Goal: Task Accomplishment & Management: Complete application form

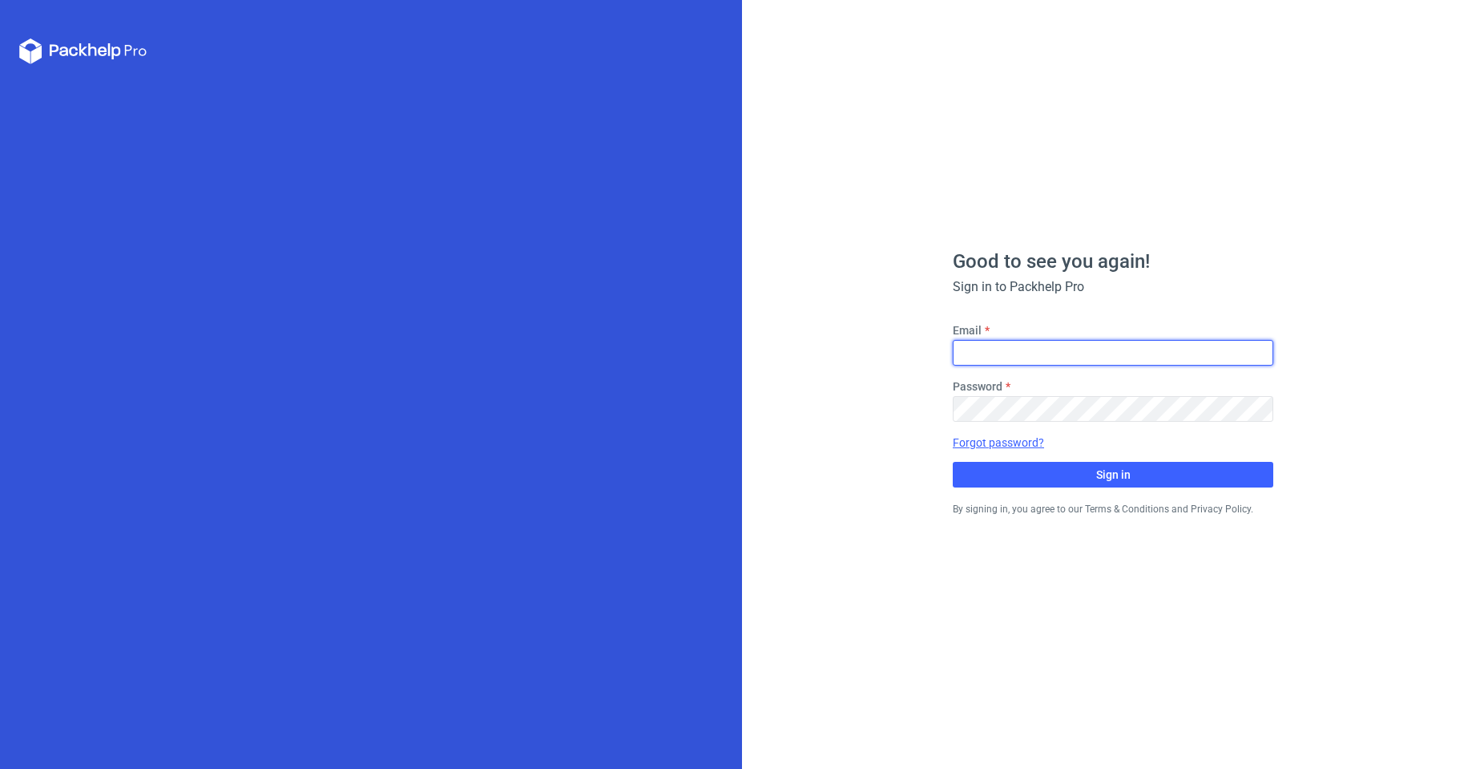
type input "[EMAIL_ADDRESS][DOMAIN_NAME]"
click at [1161, 491] on div "Good to see you again! Sign in to Packhelp Pro Email [EMAIL_ADDRESS][DOMAIN_NAM…" at bounding box center [1113, 384] width 321 height 265
click at [1153, 490] on div "Good to see you again! Sign in to Packhelp Pro Email [EMAIL_ADDRESS][DOMAIN_NAM…" at bounding box center [1113, 384] width 321 height 265
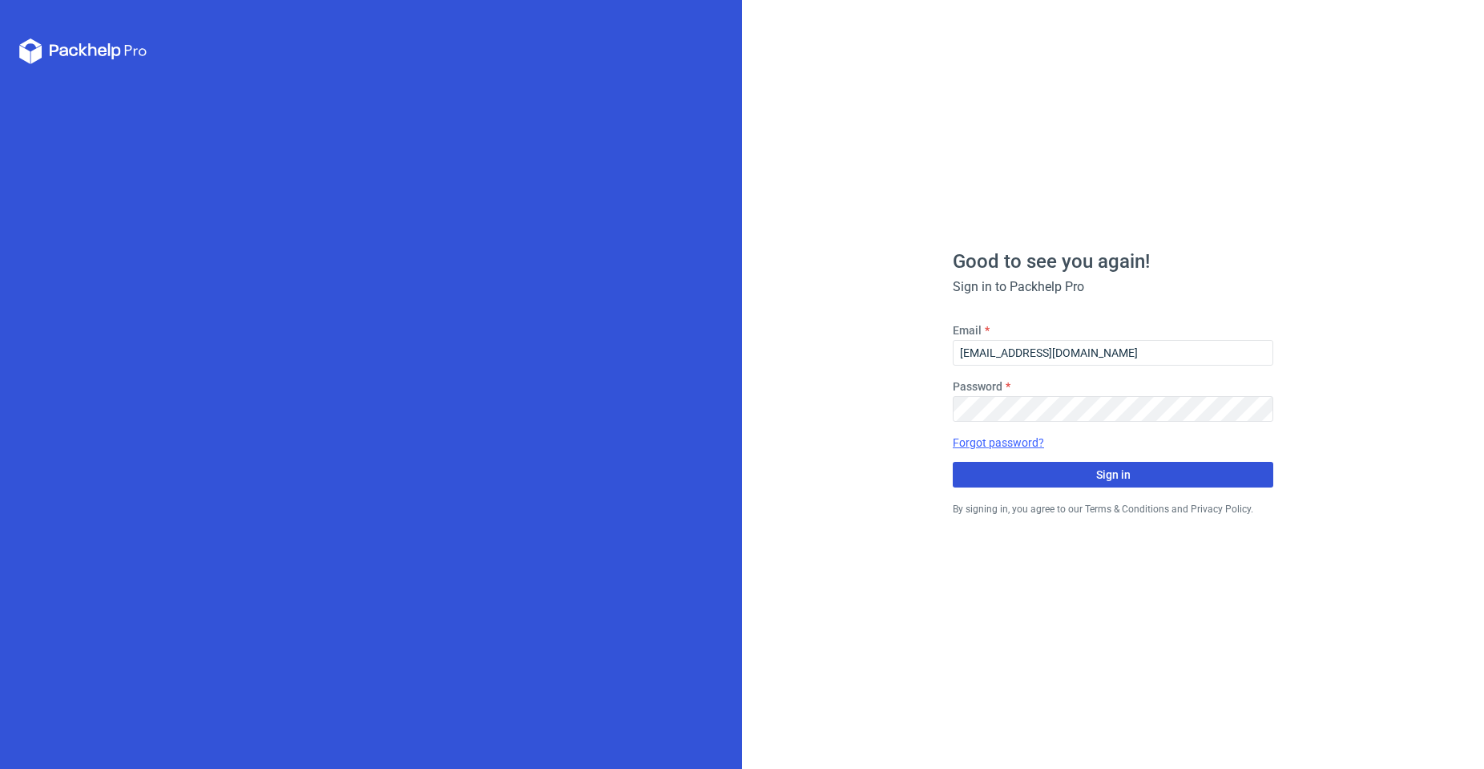
click at [1157, 481] on button "Sign in" at bounding box center [1113, 475] width 321 height 26
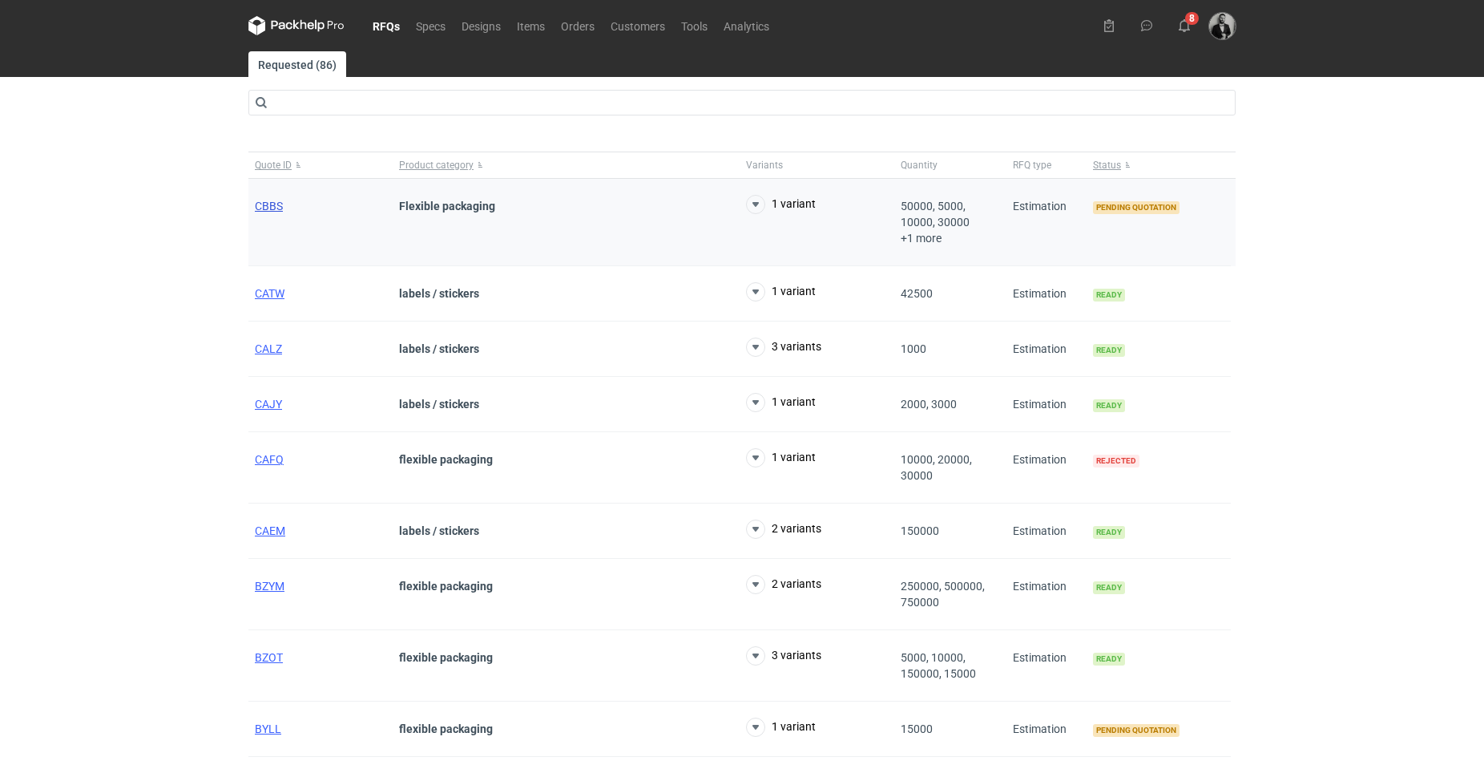
click at [273, 205] on span "CBBS" at bounding box center [269, 206] width 28 height 13
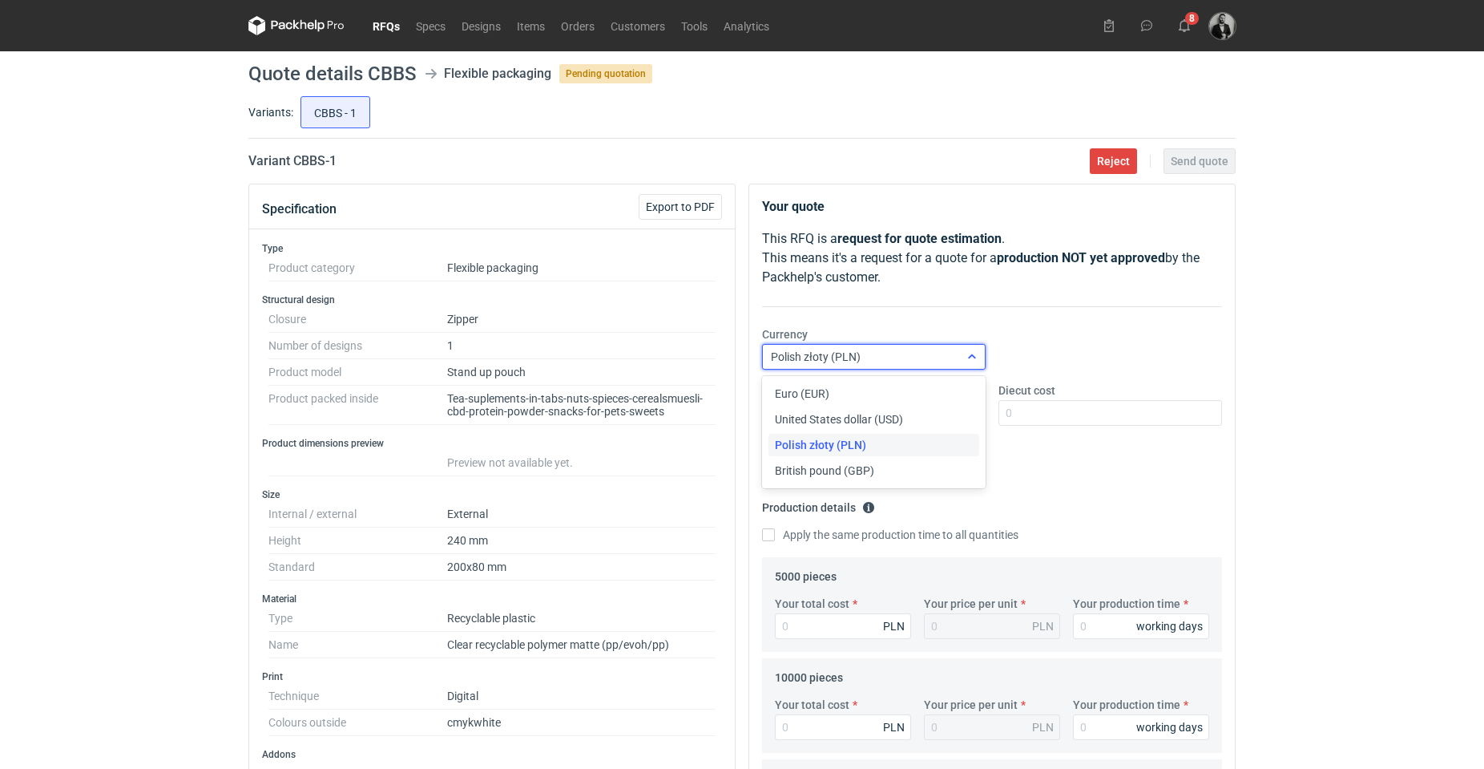
click at [912, 357] on div "Polish złoty (PLN)" at bounding box center [861, 356] width 196 height 22
click at [823, 390] on span "Euro (EUR)" at bounding box center [802, 394] width 55 height 16
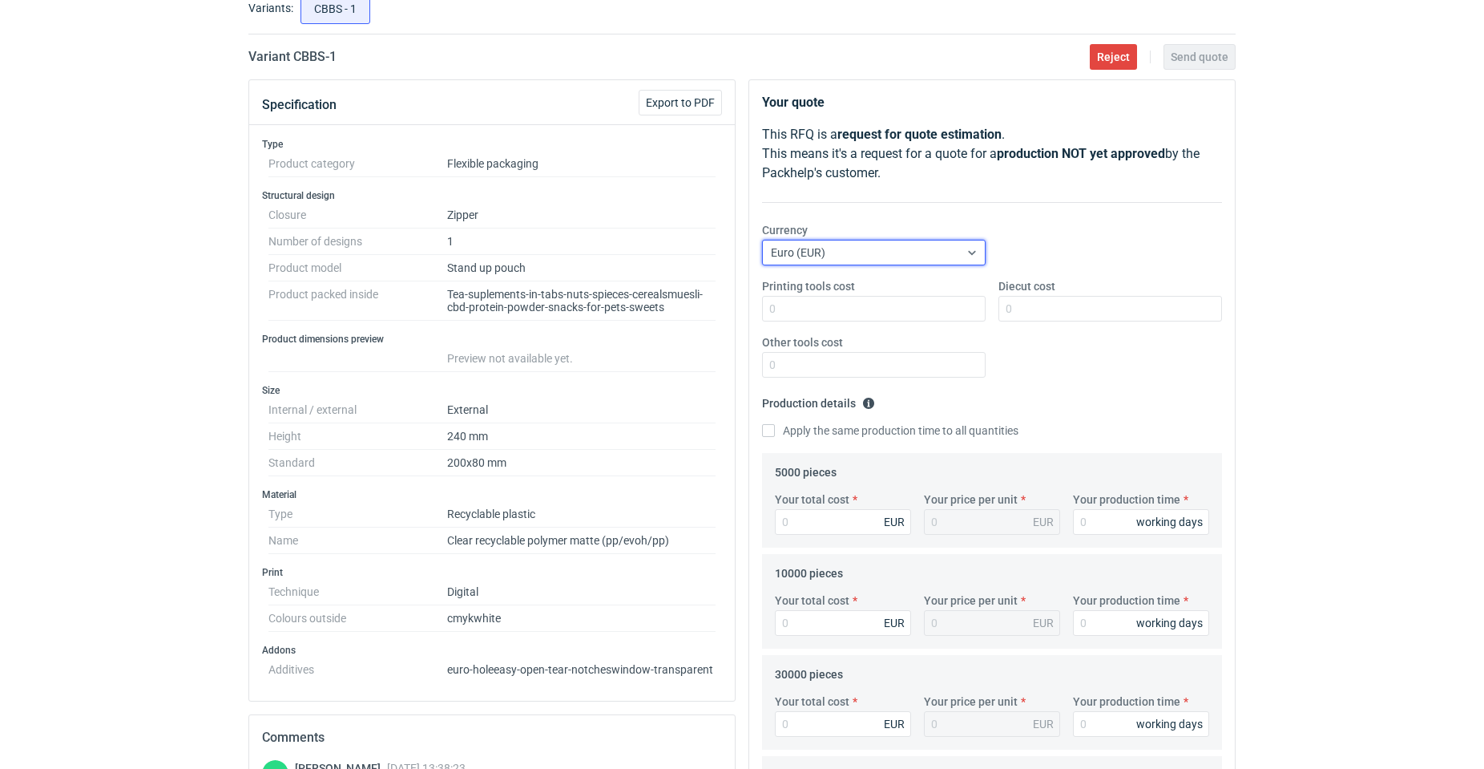
scroll to position [481, 0]
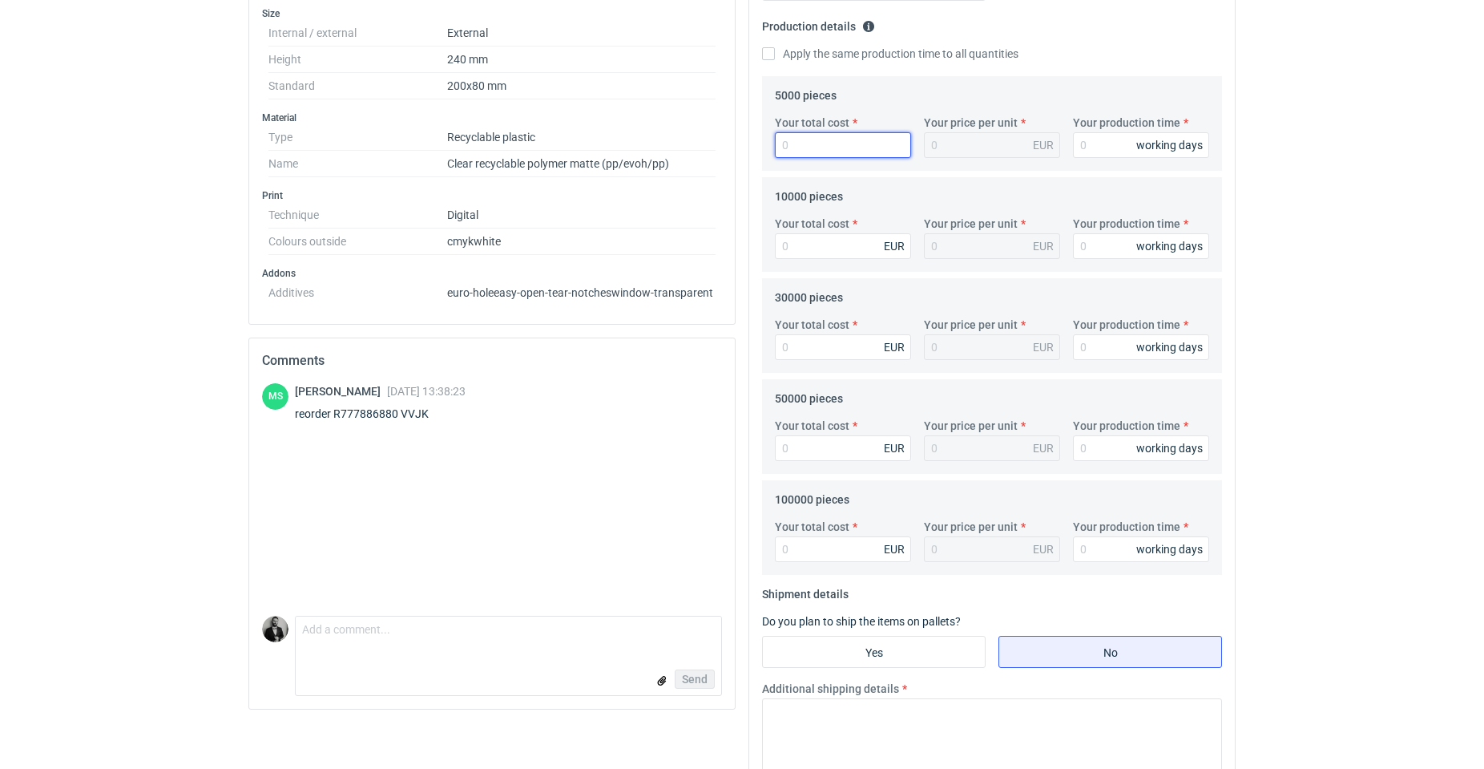
click at [838, 153] on input "Your total cost" at bounding box center [843, 145] width 136 height 26
drag, startPoint x: 838, startPoint y: 153, endPoint x: 801, endPoint y: 152, distance: 37.7
click at [801, 152] on input "Your total cost" at bounding box center [843, 145] width 136 height 26
type input "2206"
type input "0.44"
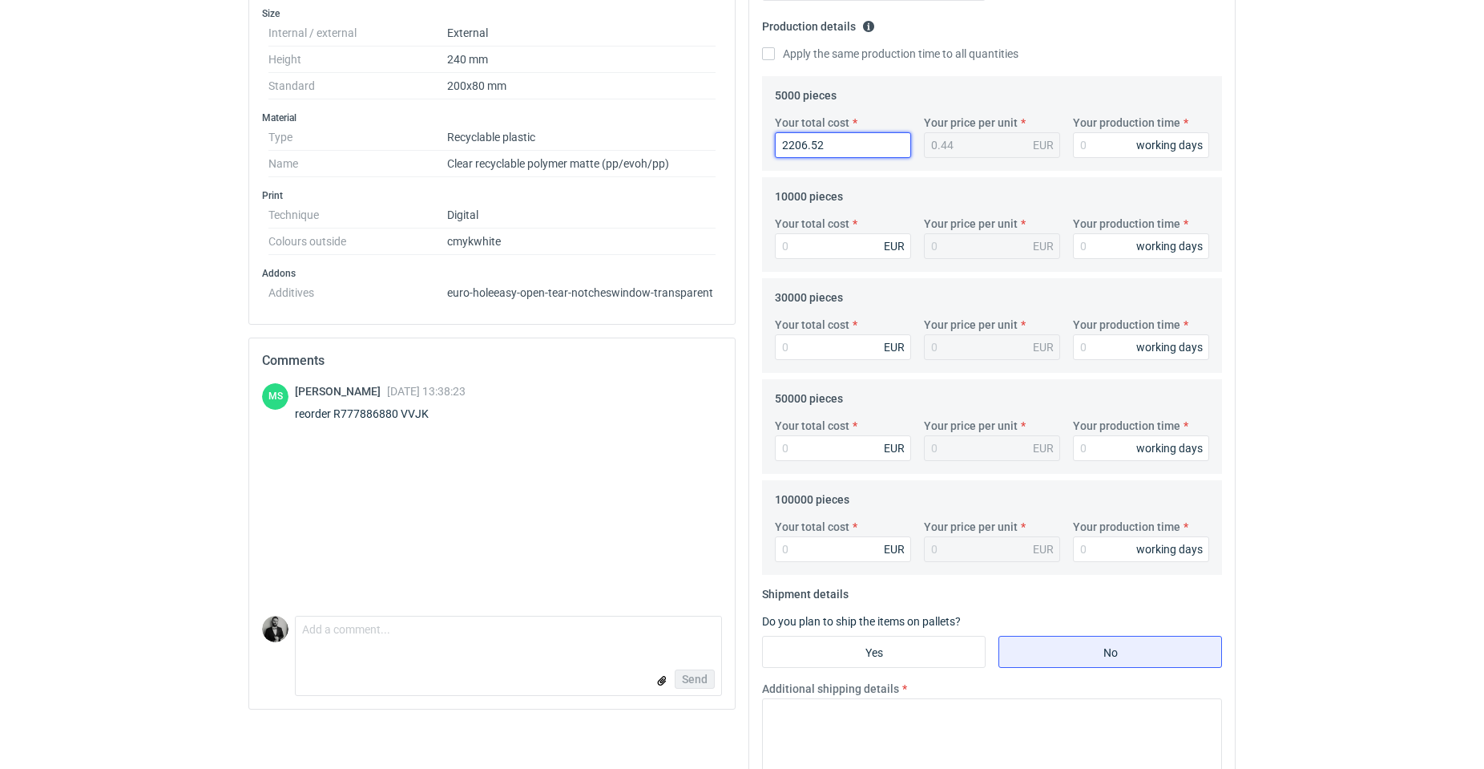
type input "2206.52"
click at [1101, 143] on input "Your production time" at bounding box center [1141, 145] width 136 height 26
type input "10"
click at [813, 241] on input "Your total cost" at bounding box center [843, 246] width 136 height 26
type input "3893"
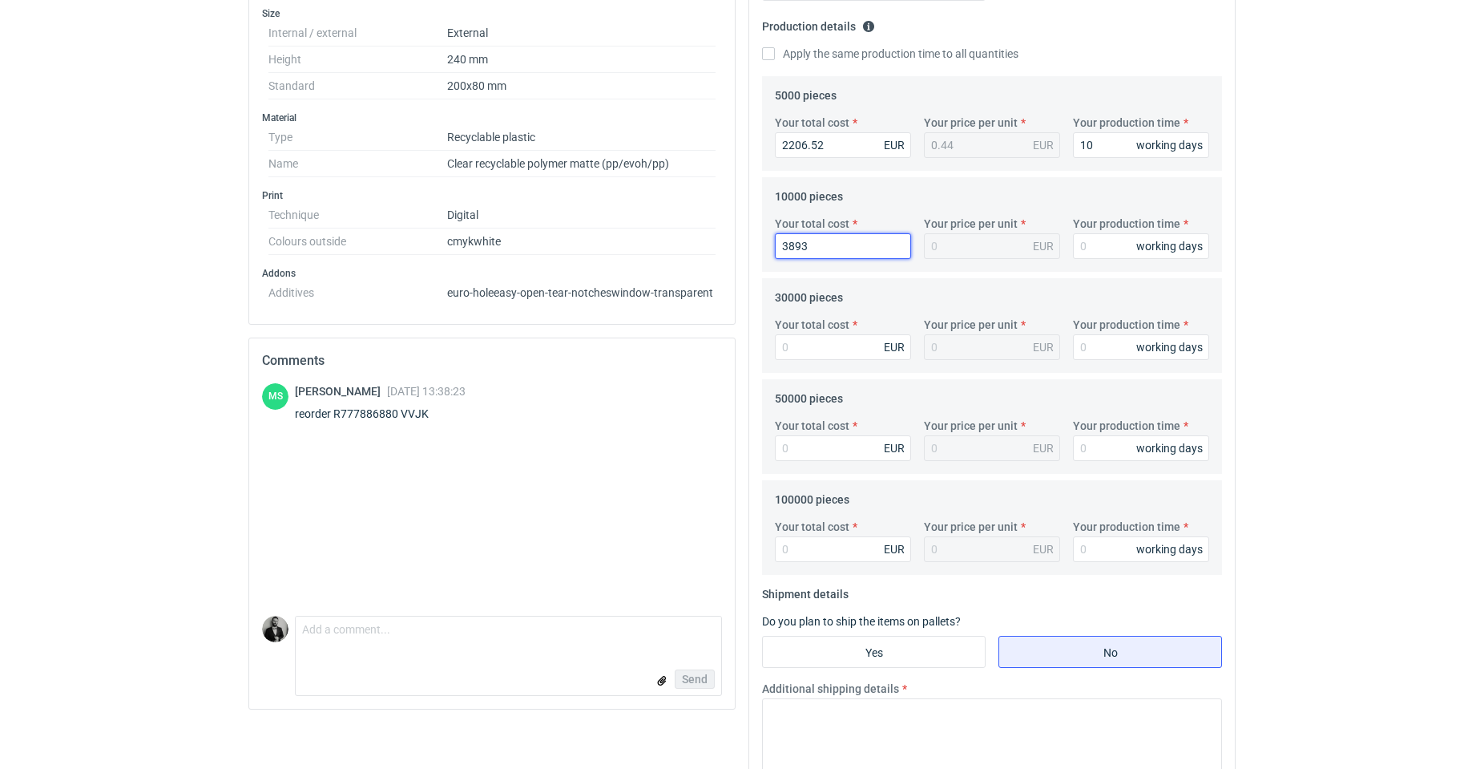
type input "0.39"
type input "3893.89"
click at [1082, 240] on input "Your production time" at bounding box center [1141, 246] width 136 height 26
drag, startPoint x: 1090, startPoint y: 243, endPoint x: 995, endPoint y: 248, distance: 95.5
click at [995, 248] on div "Your total cost 3893.89 EUR Your price per unit 0.39 EUR Your production time w…" at bounding box center [992, 244] width 447 height 56
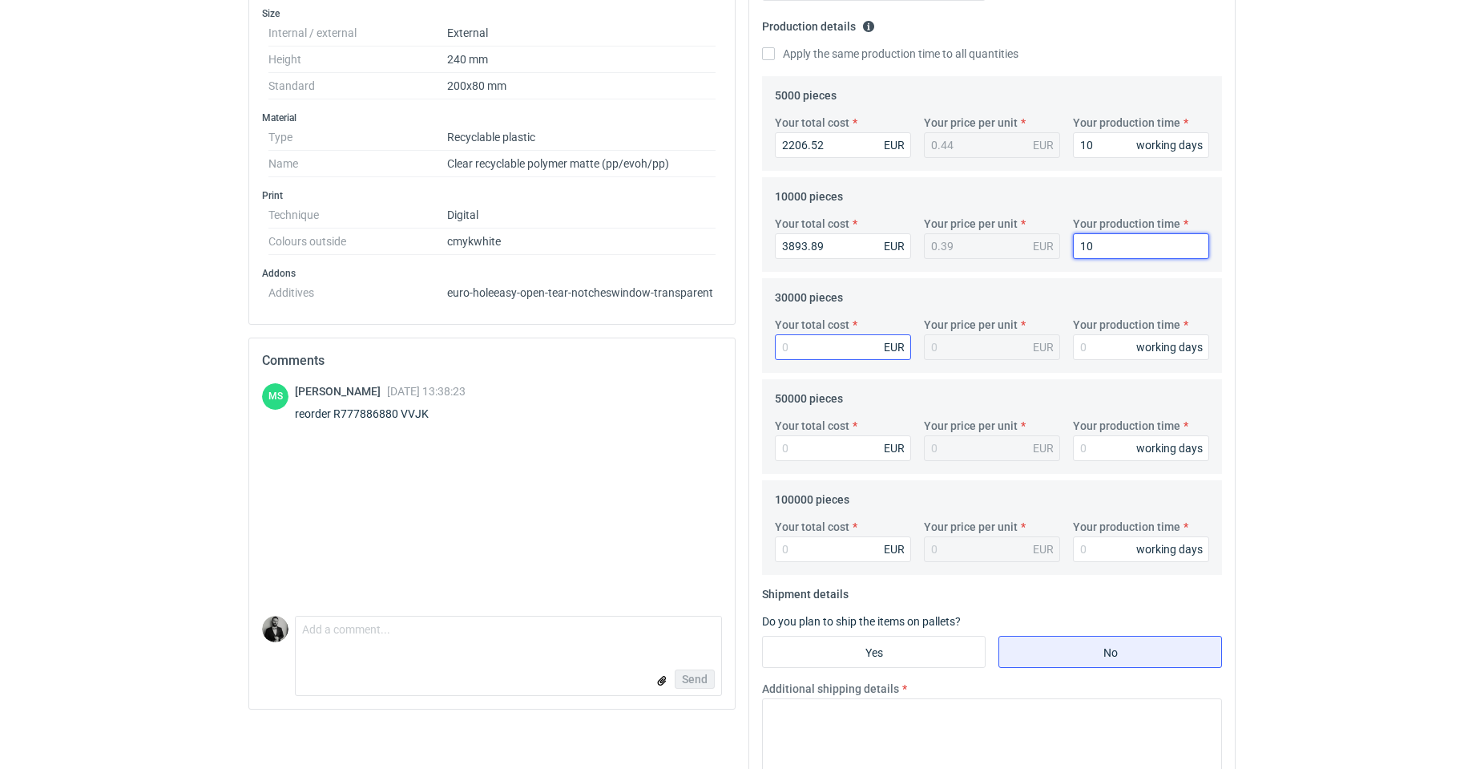
type input "10"
click at [846, 345] on input "Your total cost" at bounding box center [843, 347] width 136 height 26
type input "4"
type input "10643"
type input "0.35"
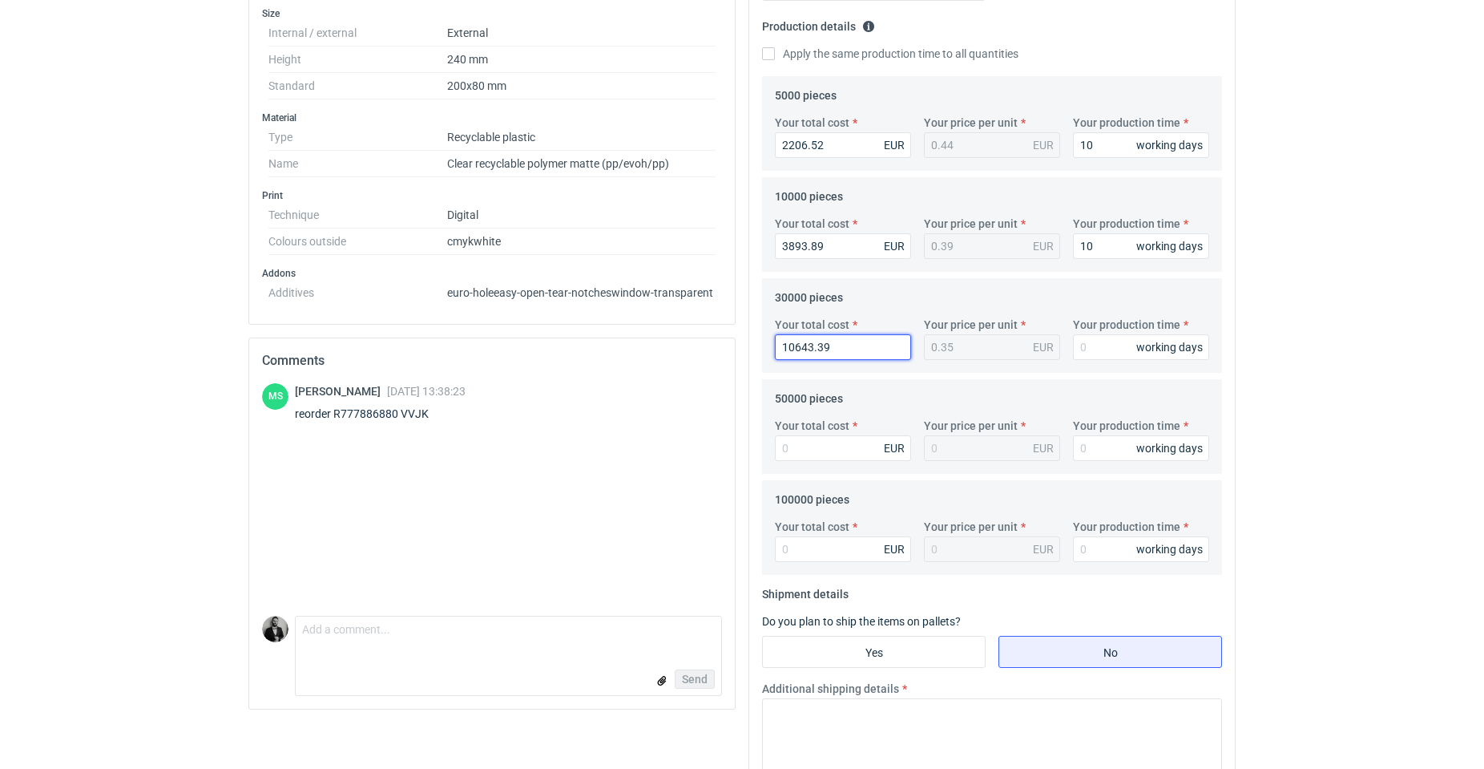
type input "10643.39"
click at [1092, 351] on input "Your production time" at bounding box center [1141, 347] width 136 height 26
type input "12"
click at [851, 459] on input "Your total cost" at bounding box center [843, 448] width 136 height 26
type input "1739"
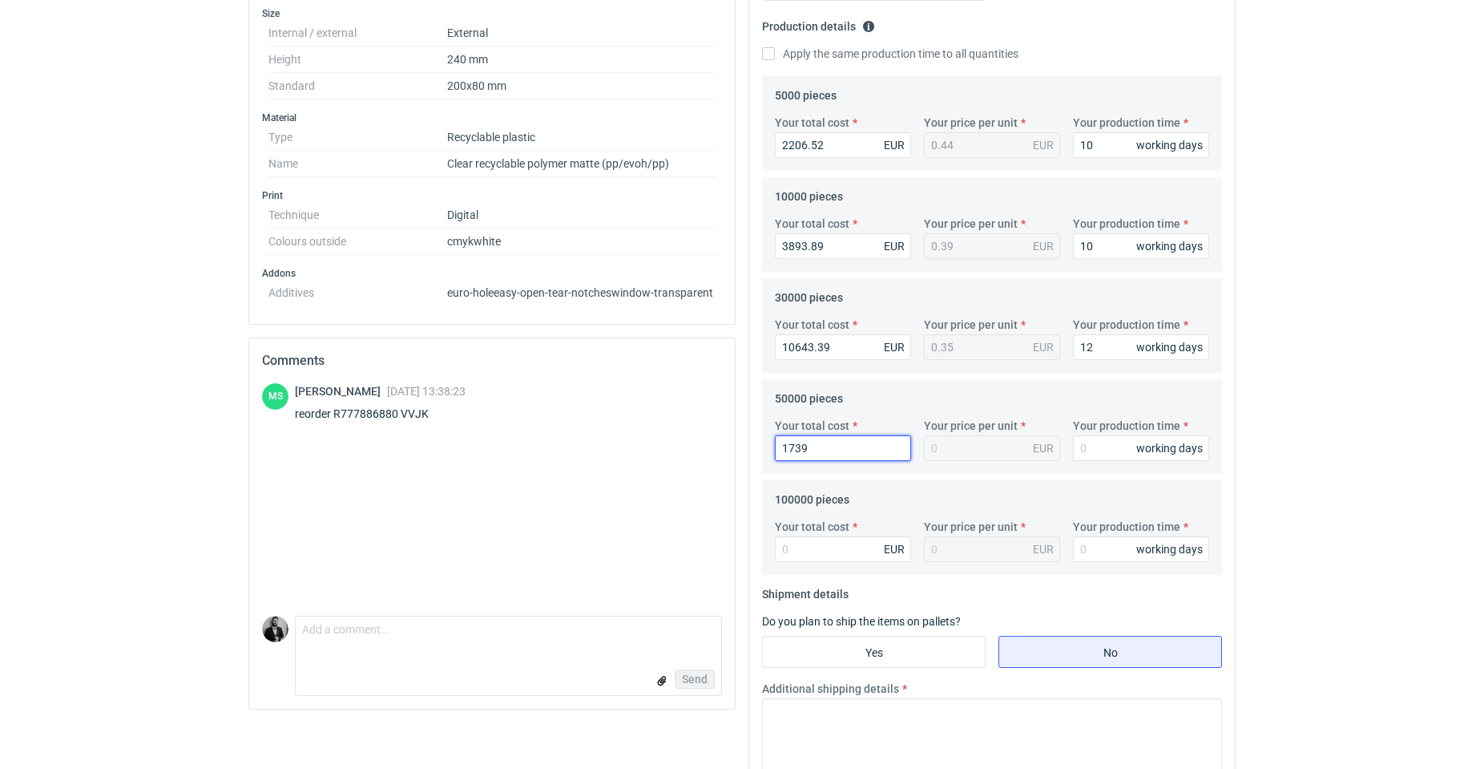
type input "0.03"
type input "17392"
type input "0.35"
type input "17392.89"
drag, startPoint x: 1077, startPoint y: 430, endPoint x: 1089, endPoint y: 435, distance: 13.3
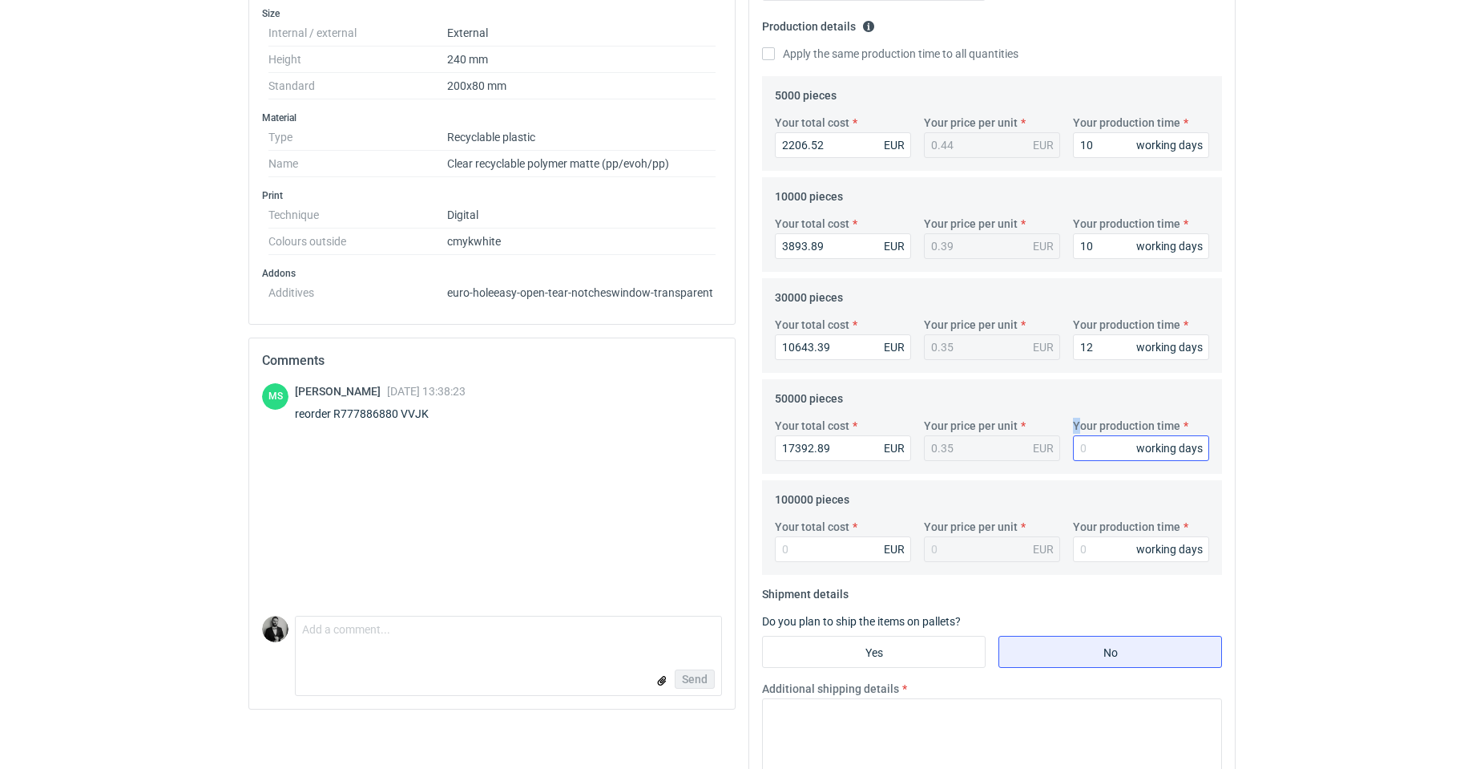
click at [1086, 433] on label "Your production time" at bounding box center [1126, 426] width 107 height 16
click at [1102, 447] on input "Your production time" at bounding box center [1141, 448] width 136 height 26
type input "15"
click at [804, 553] on input "Your total cost" at bounding box center [843, 549] width 136 height 26
type input "34266"
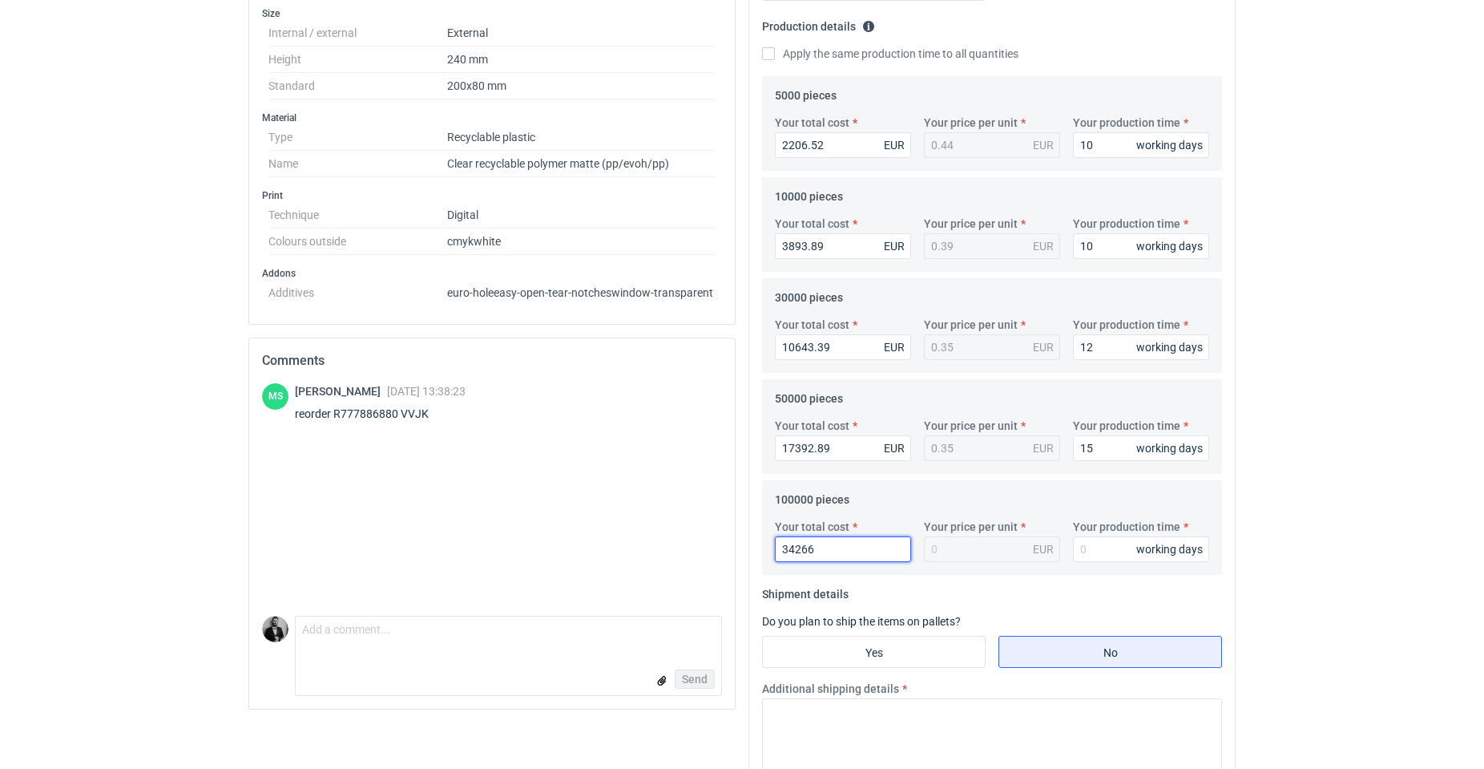
type input "0.34"
type input "34266.64"
click at [1116, 539] on input "Your production time" at bounding box center [1141, 549] width 136 height 26
type input "20"
click at [910, 635] on fieldset "Shipment details Do you plan to ship the items on pallets? Yes No Additional sh…" at bounding box center [992, 685] width 460 height 208
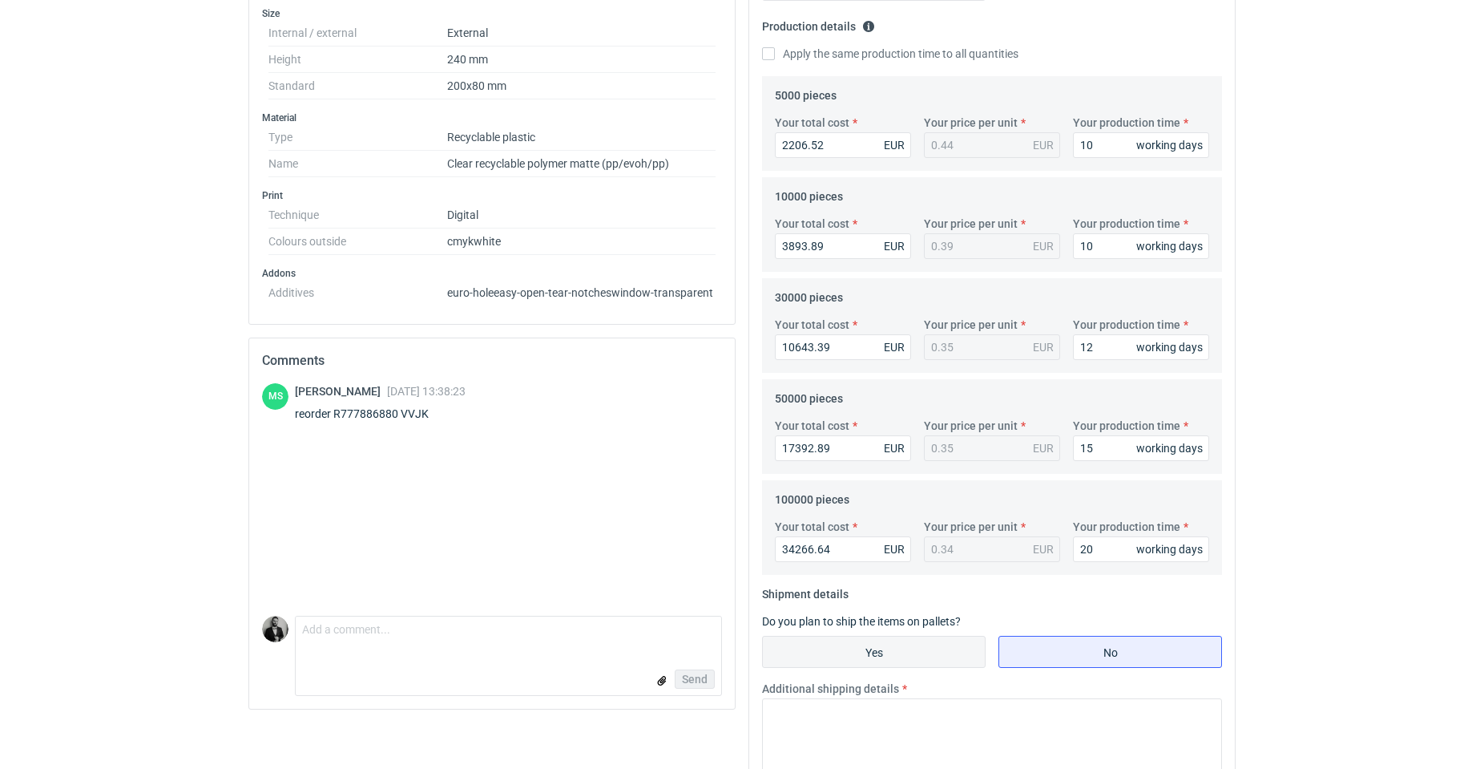
click at [908, 642] on input "Yes" at bounding box center [874, 651] width 222 height 30
radio input "true"
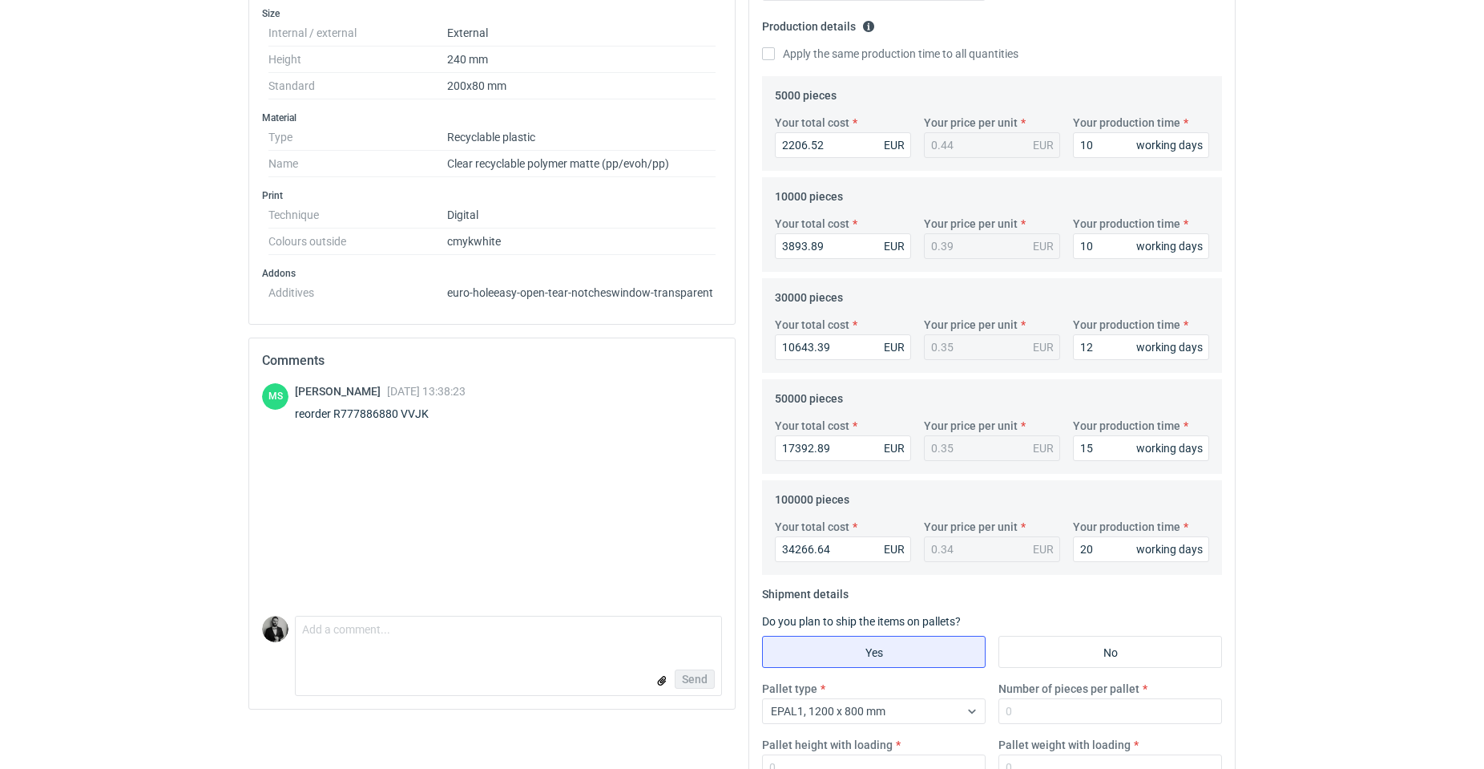
scroll to position [721, 0]
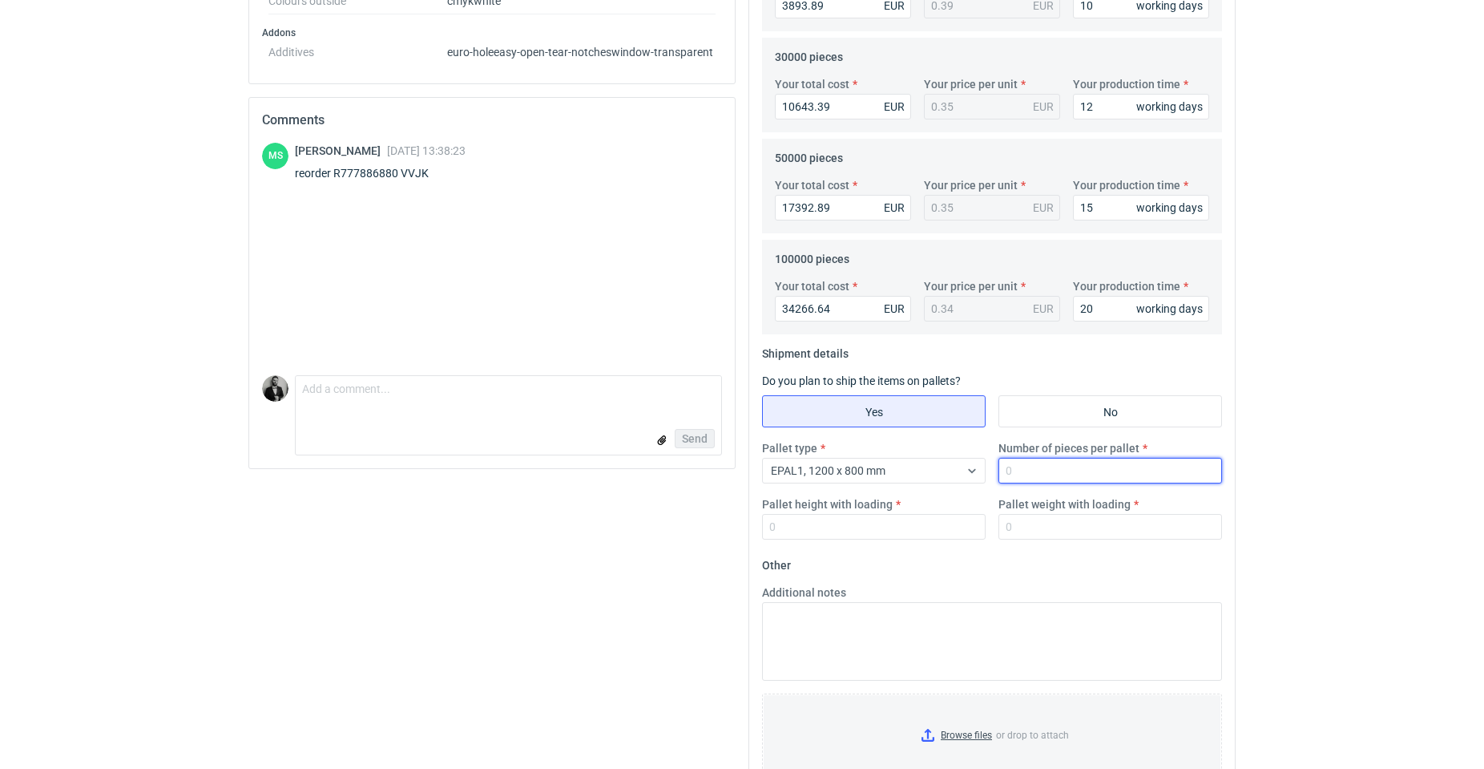
click at [1109, 466] on input "Number of pieces per pallet" at bounding box center [1111, 471] width 224 height 26
click at [1040, 478] on input "Number of pieces per pallet" at bounding box center [1111, 471] width 224 height 26
type input "16000"
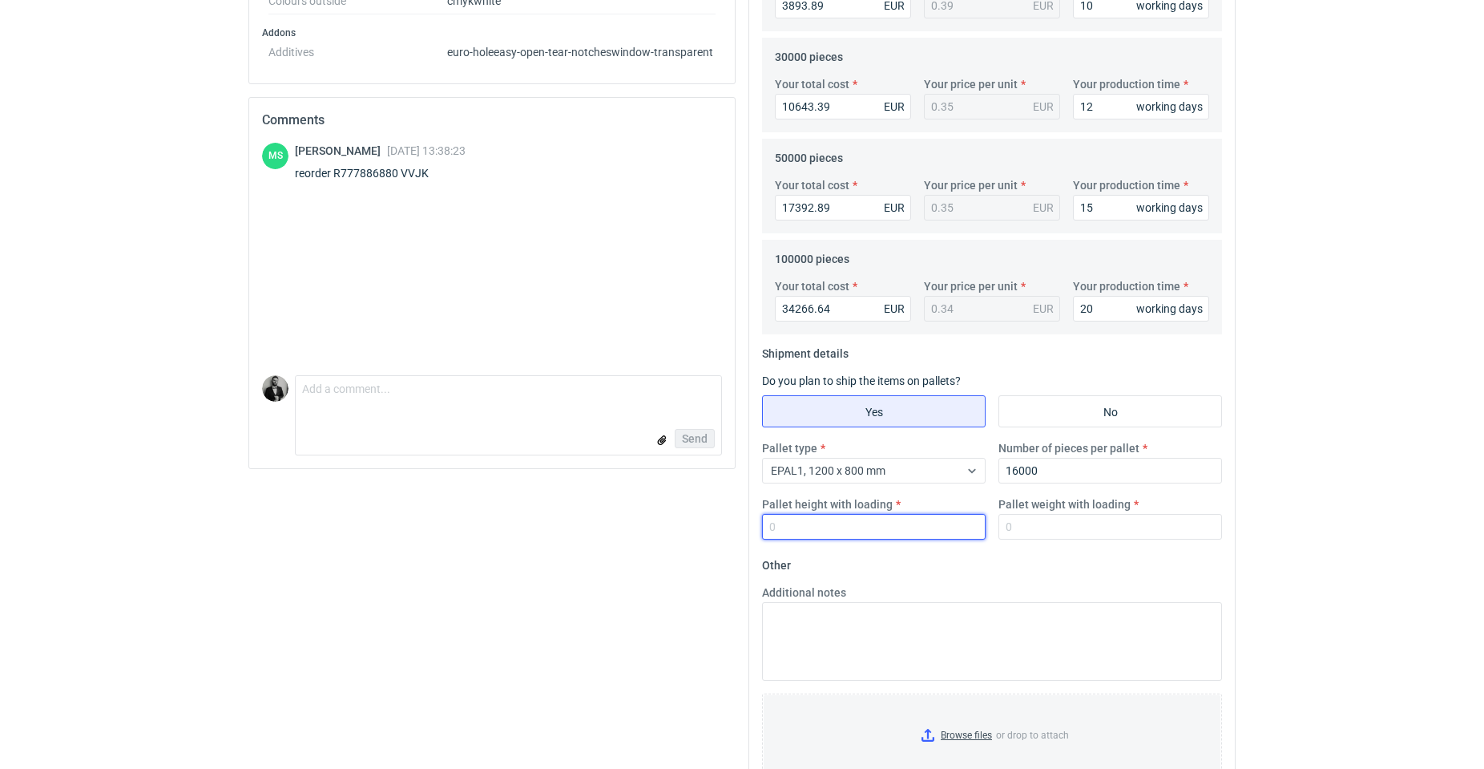
click at [892, 538] on input "Pallet height with loading" at bounding box center [874, 527] width 224 height 26
type input "170"
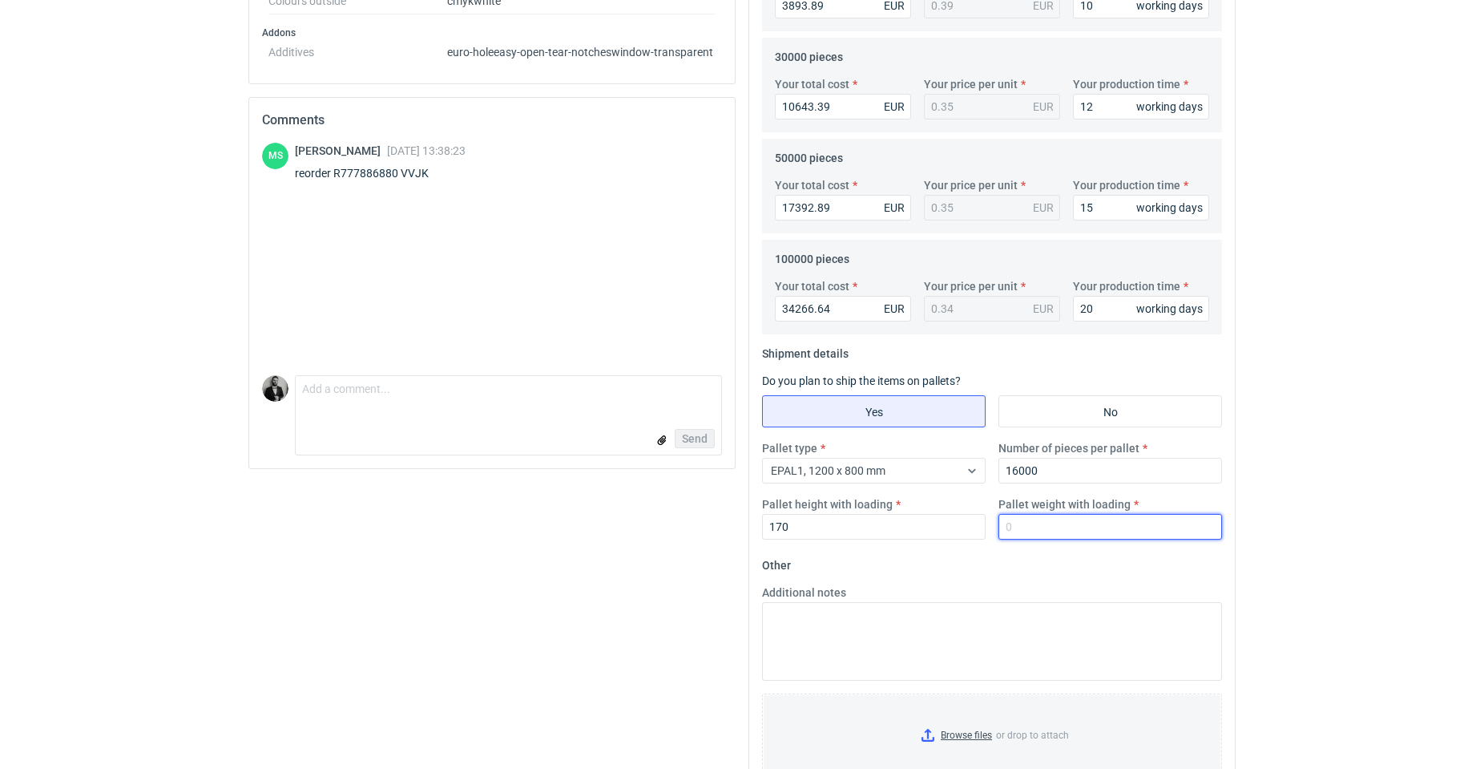
click at [1165, 531] on input "Pallet weight with loading" at bounding box center [1111, 527] width 224 height 26
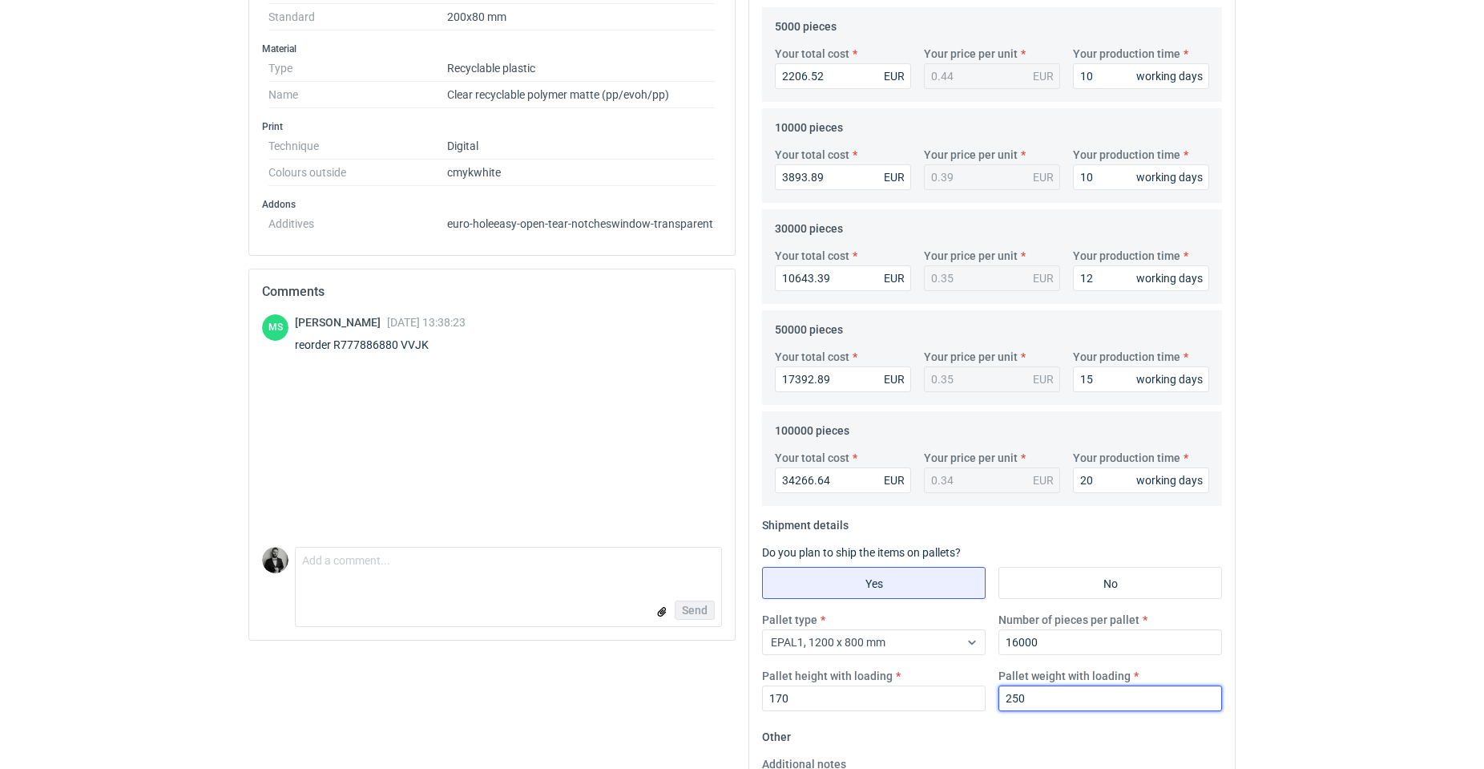
scroll to position [769, 0]
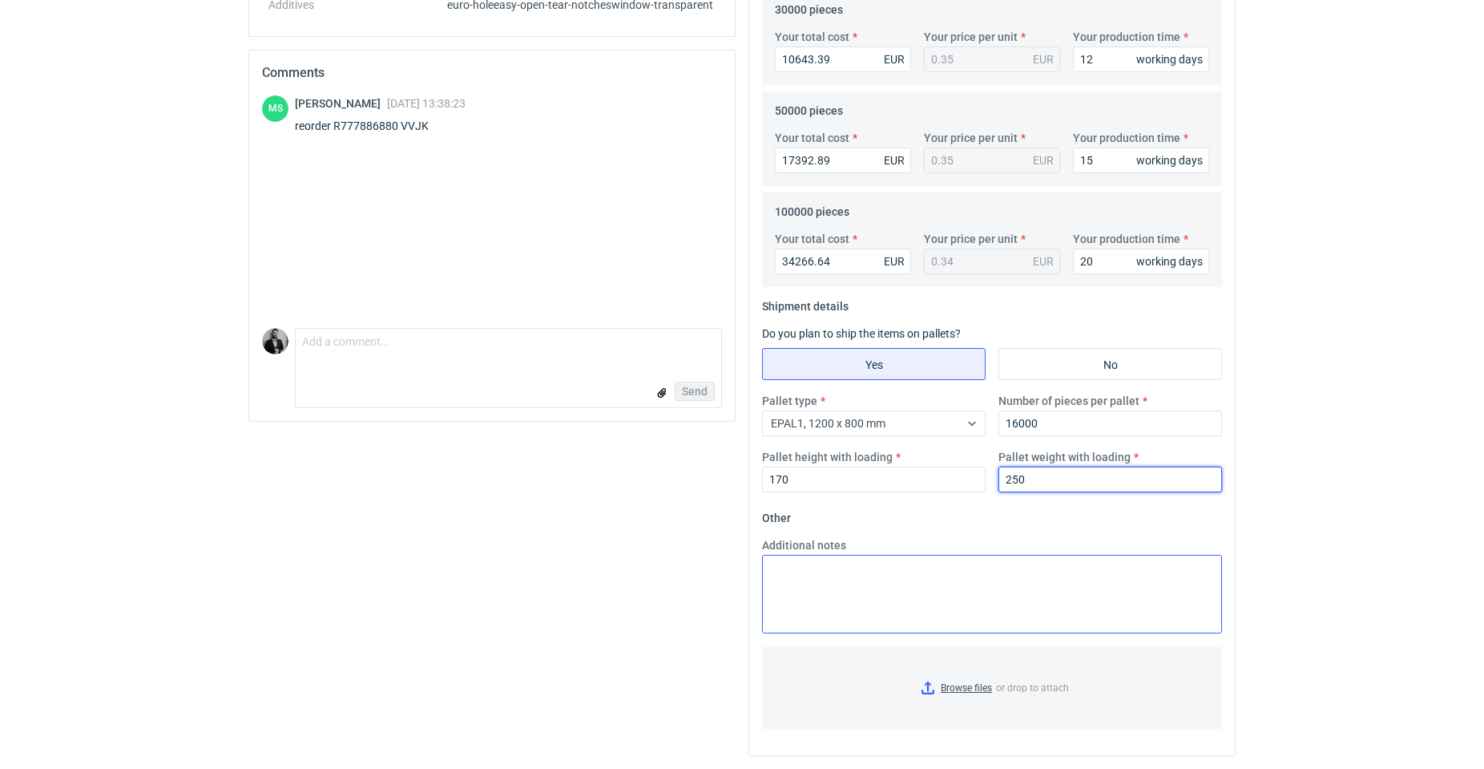
type input "250"
click at [1060, 575] on textarea "Additional notes" at bounding box center [992, 594] width 460 height 79
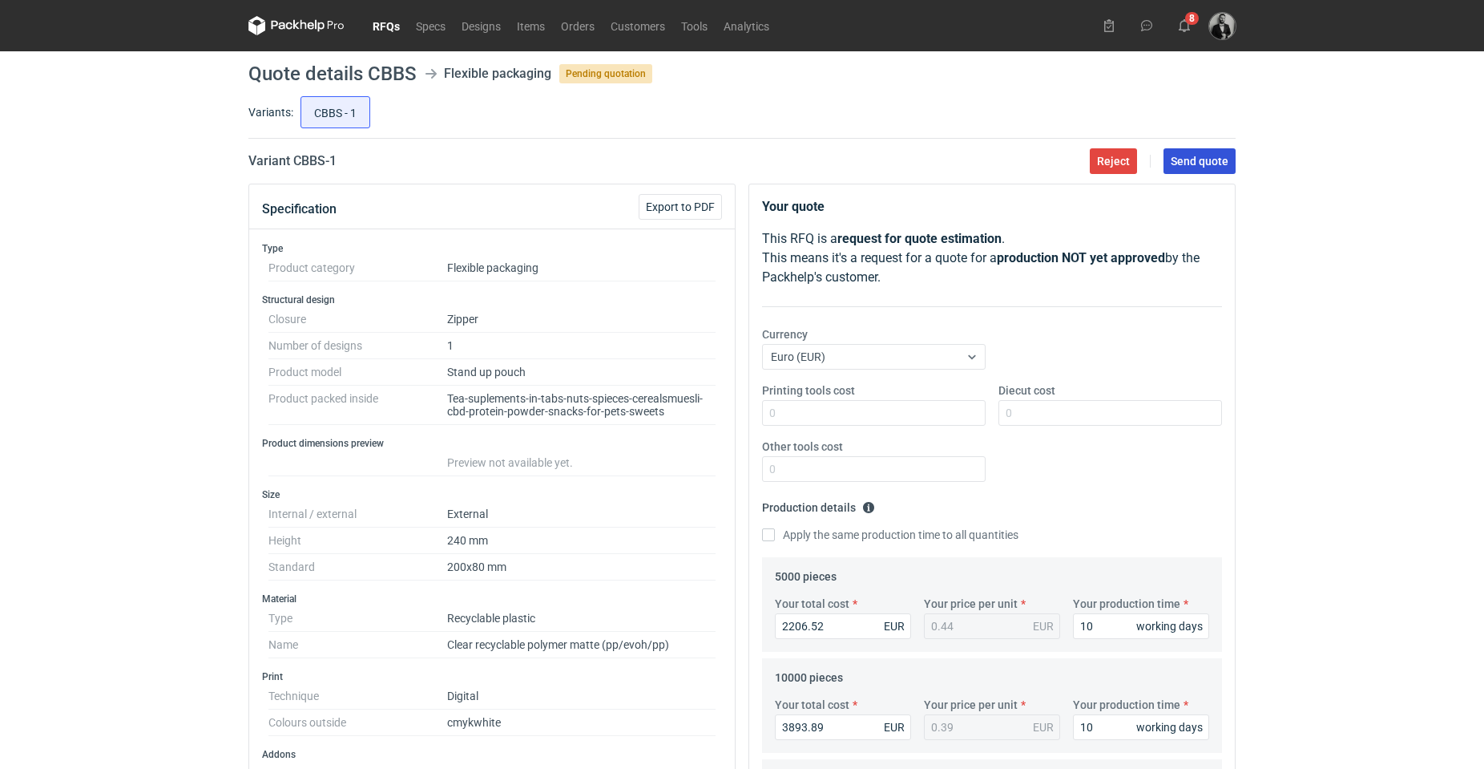
type textarea "EXW"
click at [1197, 155] on span "Send quote" at bounding box center [1200, 160] width 58 height 11
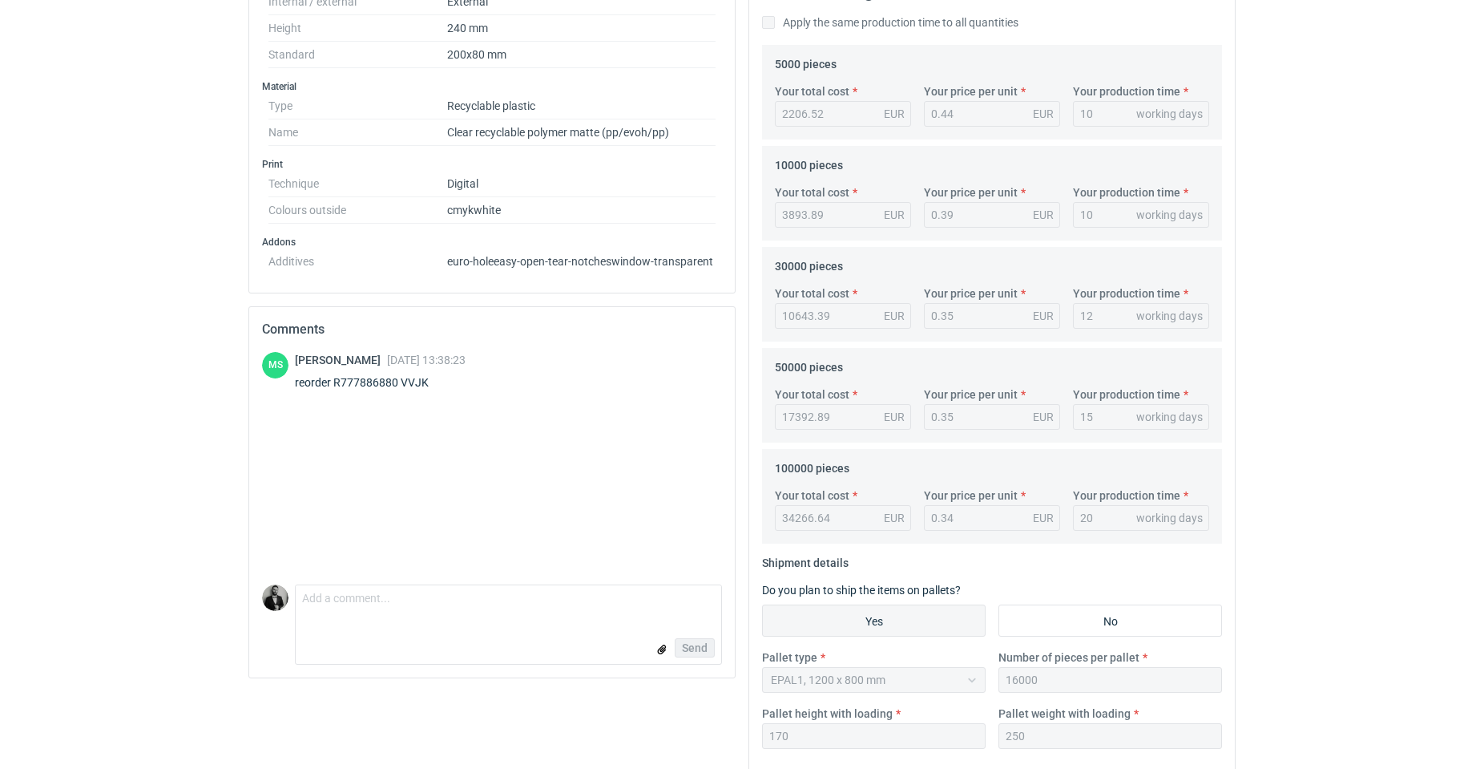
scroll to position [672, 0]
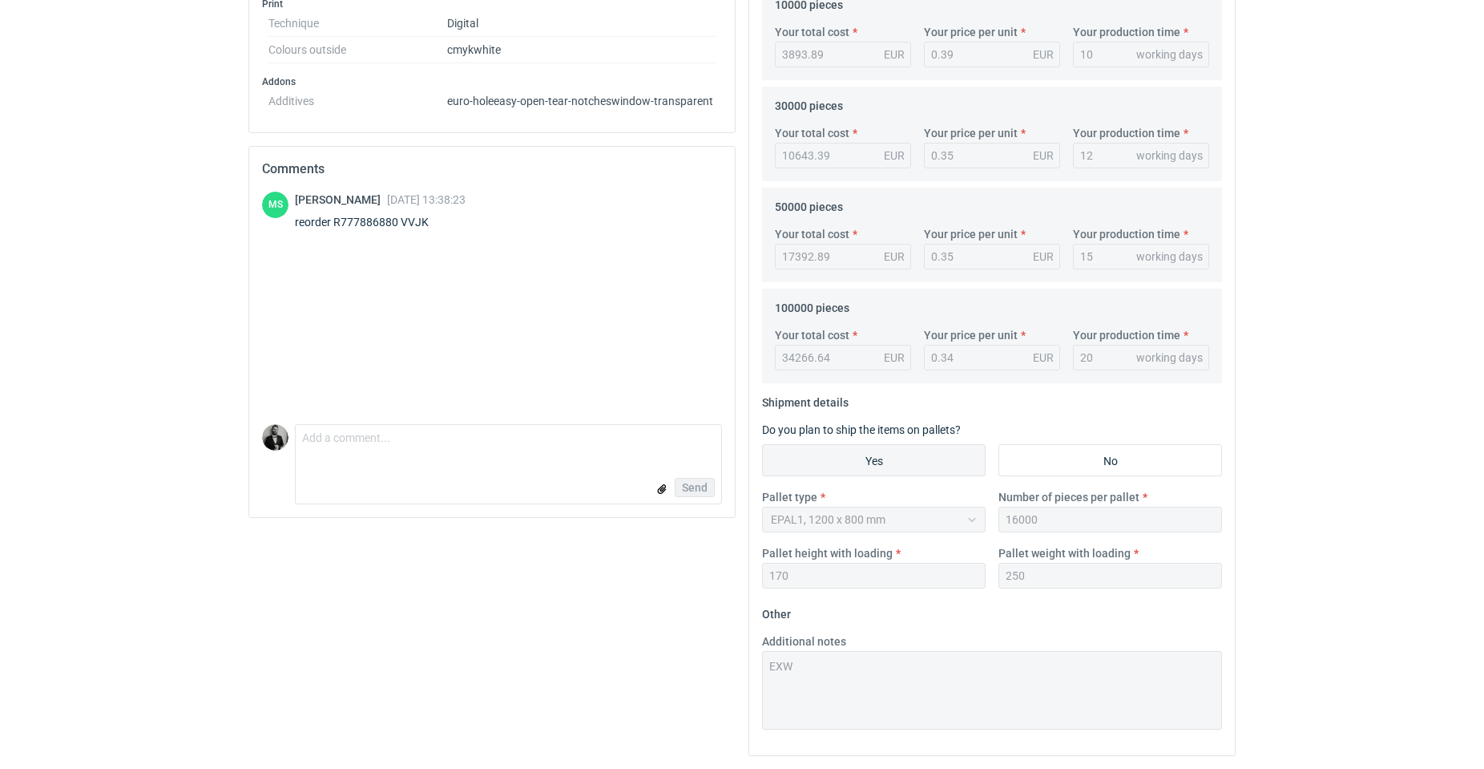
click at [519, 408] on div "[PERSON_NAME] [DATE] 13:38:23 reorder R777886880 VVJK" at bounding box center [492, 308] width 460 height 232
click at [482, 477] on div "Send" at bounding box center [509, 487] width 426 height 32
click at [519, 457] on textarea "Comment message" at bounding box center [509, 442] width 426 height 34
type textarea "Done."
click at [718, 482] on div "Send" at bounding box center [509, 487] width 426 height 32
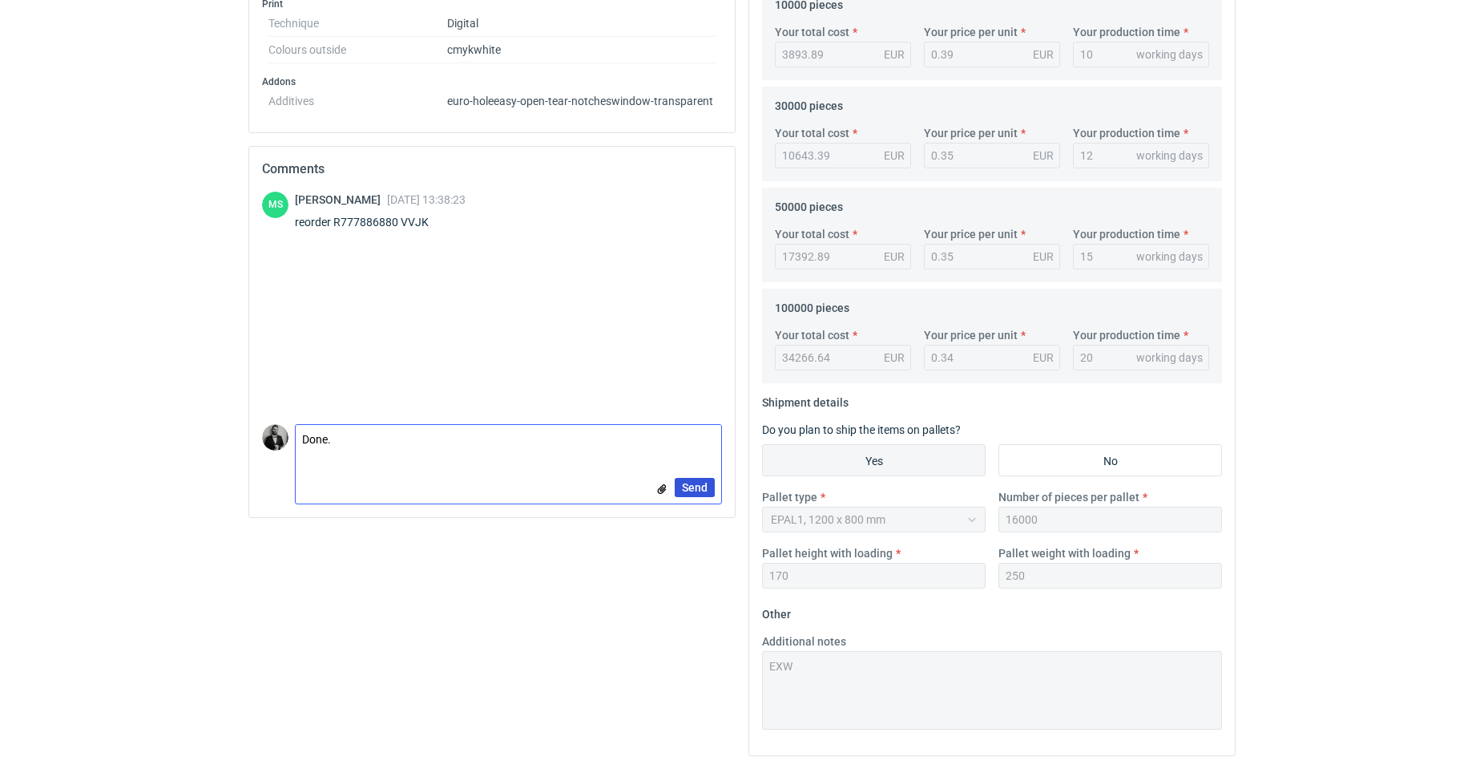
click at [707, 486] on span "Send" at bounding box center [695, 487] width 26 height 11
